Goal: Information Seeking & Learning: Learn about a topic

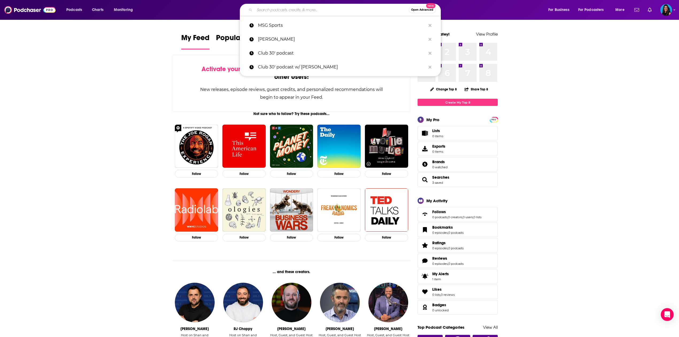
paste input "A Bit of Optimism"
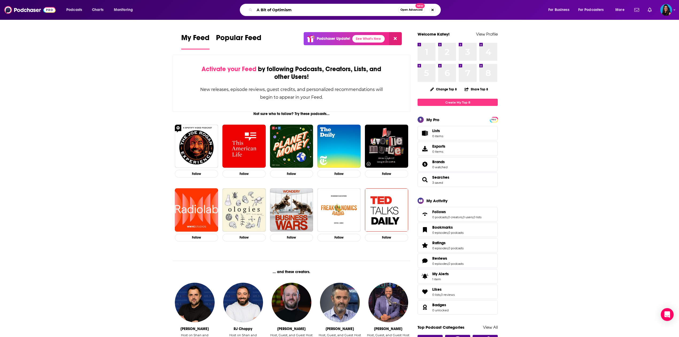
type input "A Bit of Optimism"
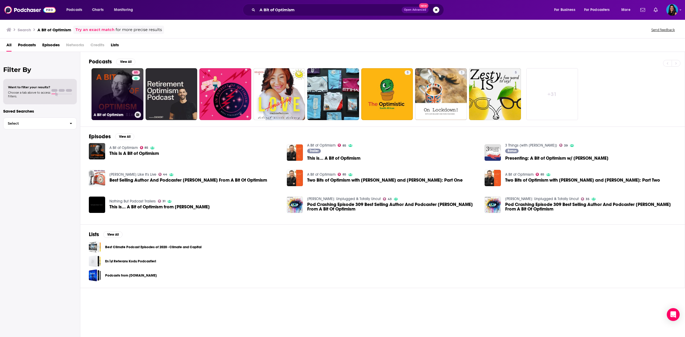
click at [123, 93] on link "85 A Bit of Optimism" at bounding box center [117, 94] width 52 height 52
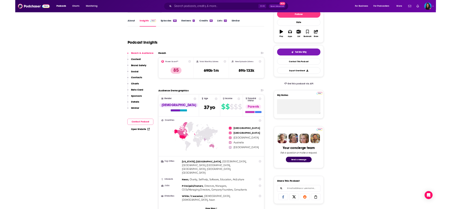
scroll to position [91, 0]
